Goal: Use online tool/utility: Utilize a website feature to perform a specific function

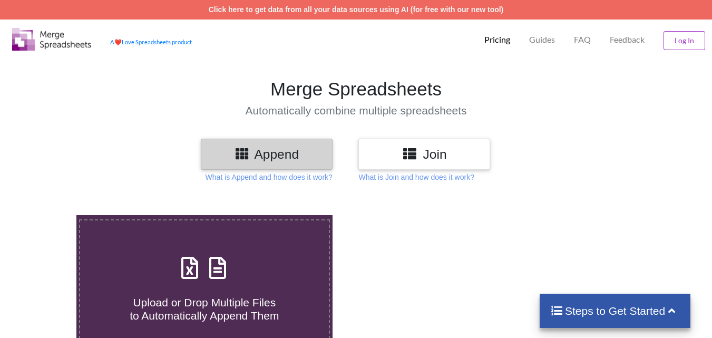
click at [192, 292] on h4 "Upload or Drop Multiple Files to Automatically Append Them" at bounding box center [204, 303] width 249 height 40
click at [47, 215] on input "Upload or Drop Multiple Files to Automatically Append Them" at bounding box center [47, 215] width 0 height 0
type input "C:\fakepath\mv-report-[DATE]-[DATE] (34).csv"
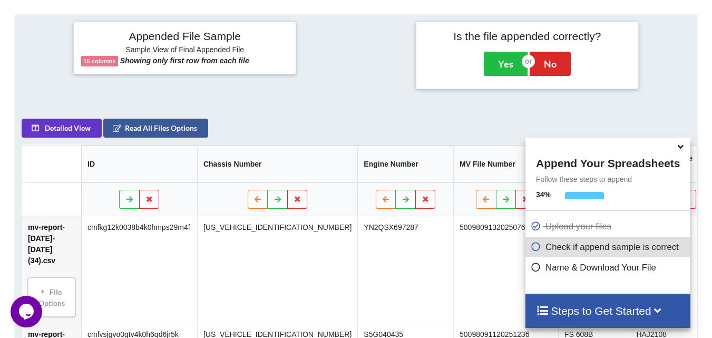
scroll to position [94, 0]
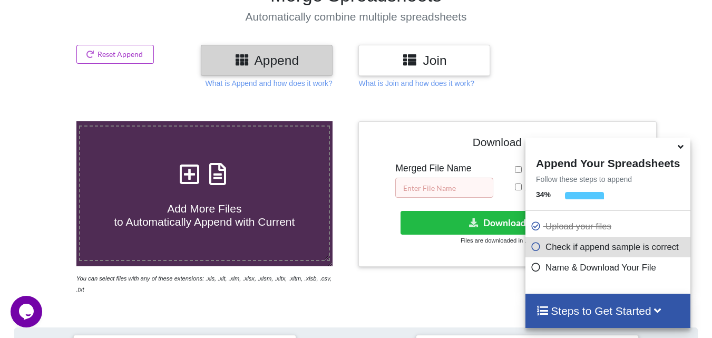
click at [429, 190] on input "text" at bounding box center [444, 188] width 98 height 20
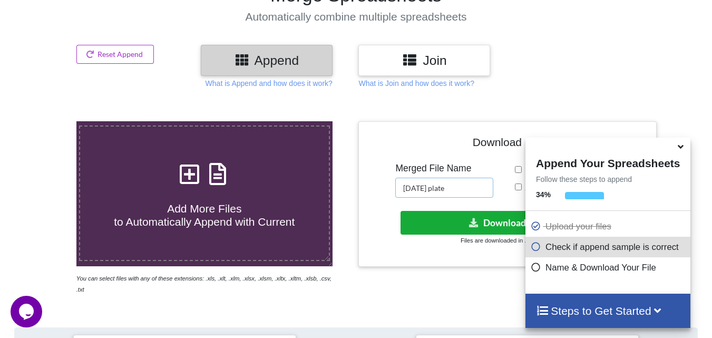
type input "[DATE] plate"
click at [465, 222] on button "Download File" at bounding box center [507, 223] width 212 height 24
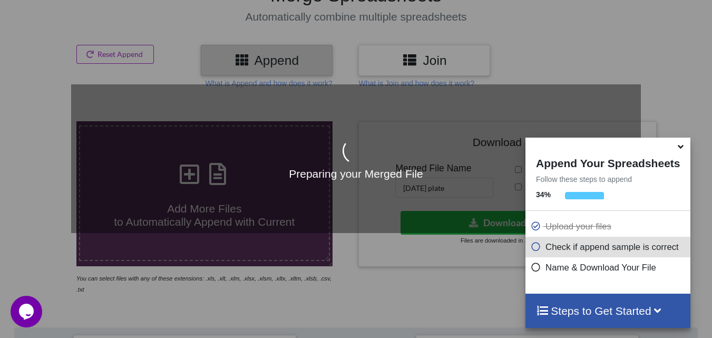
click at [684, 150] on icon at bounding box center [681, 144] width 11 height 9
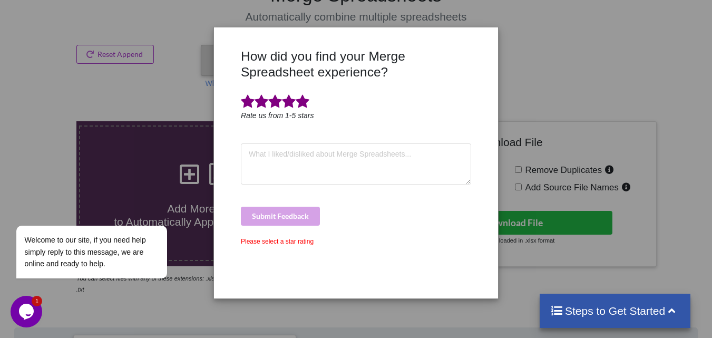
drag, startPoint x: 290, startPoint y: 100, endPoint x: 308, endPoint y: 122, distance: 28.8
click at [290, 100] on span at bounding box center [275, 102] width 69 height 16
click at [308, 109] on span at bounding box center [303, 101] width 14 height 15
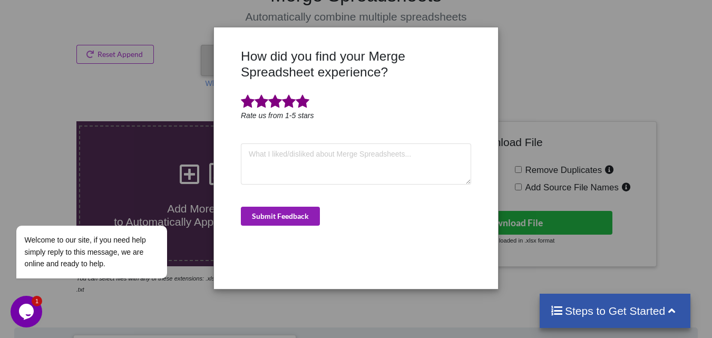
click at [297, 210] on button "Submit Feedback" at bounding box center [280, 216] width 79 height 19
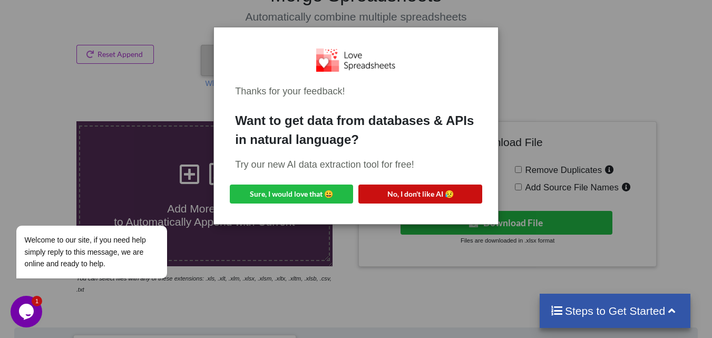
click at [425, 192] on button "No, I don't like AI 😥" at bounding box center [420, 194] width 123 height 19
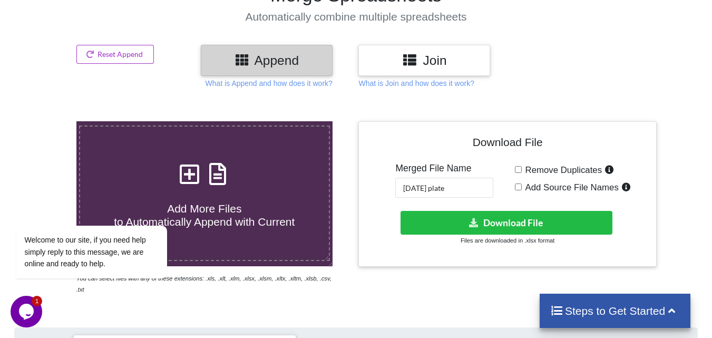
click at [295, 201] on h4 "Add More Files to Automatically Append with Current" at bounding box center [204, 209] width 249 height 40
click at [47, 121] on input "Add More Files to Automatically Append with Current" at bounding box center [47, 121] width 0 height 0
type input "C:\fakepath\mv-report-[DATE]-[DATE] (54).csv"
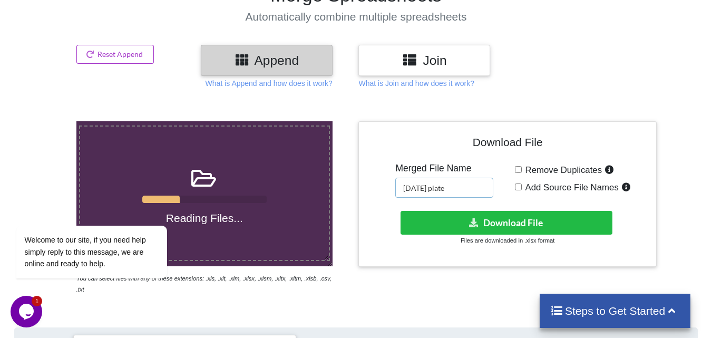
click at [472, 190] on input "[DATE] plate" at bounding box center [444, 188] width 98 height 20
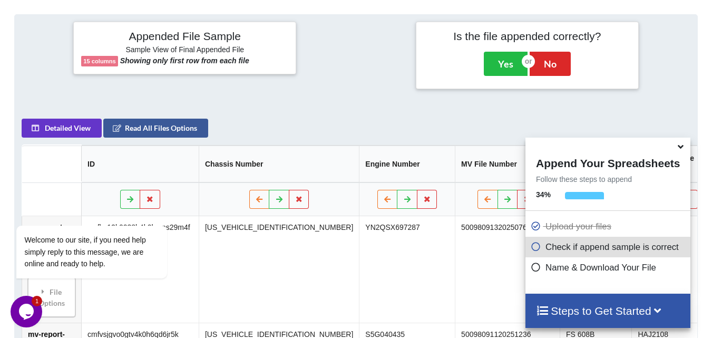
scroll to position [410, 0]
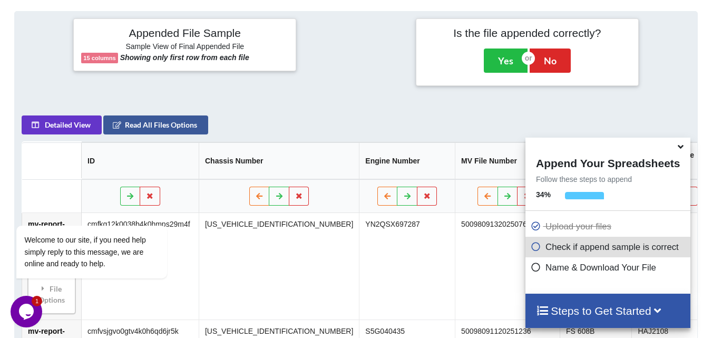
click at [679, 149] on icon at bounding box center [681, 144] width 11 height 9
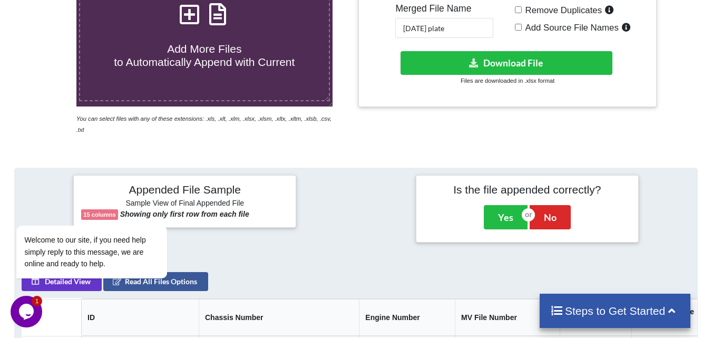
scroll to position [41, 0]
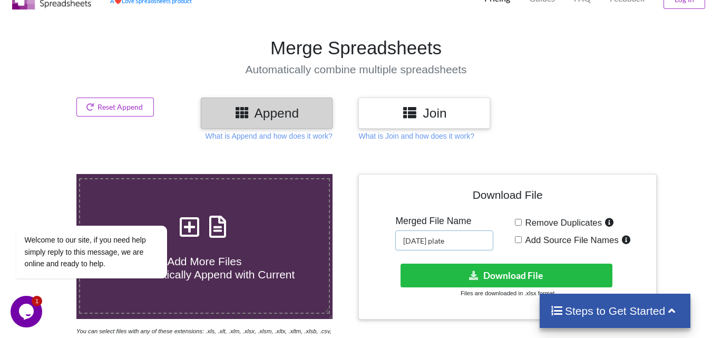
click at [465, 240] on input "[DATE] plate" at bounding box center [444, 240] width 98 height 20
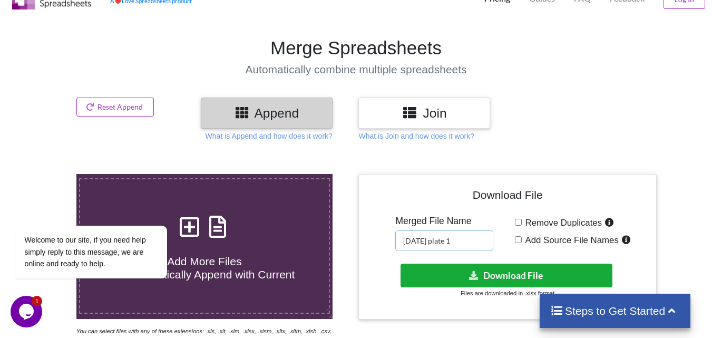
type input "[DATE] plate 1"
click at [505, 279] on button "Download File" at bounding box center [507, 276] width 212 height 24
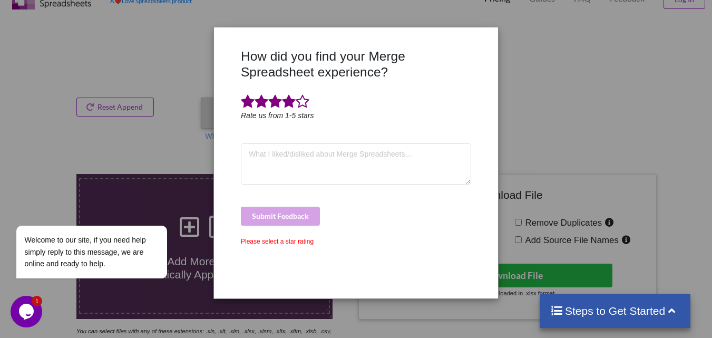
click at [296, 98] on span at bounding box center [303, 101] width 14 height 15
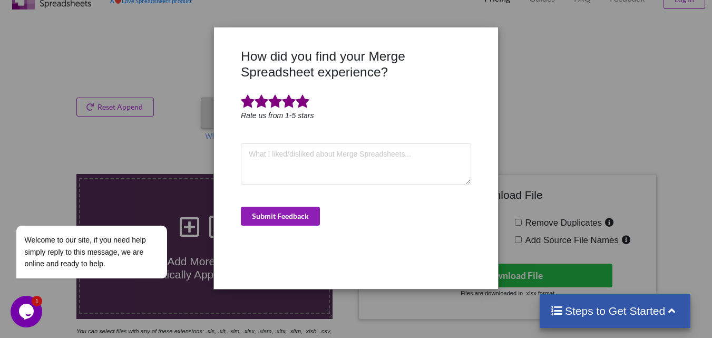
click at [277, 213] on button "Submit Feedback" at bounding box center [280, 216] width 79 height 19
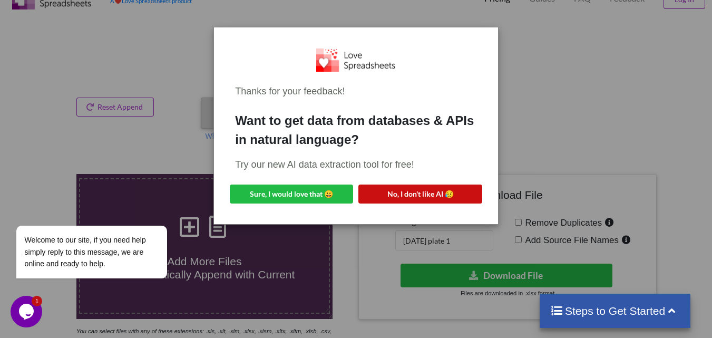
click at [456, 187] on button "No, I don't like AI 😥" at bounding box center [420, 194] width 123 height 19
